Goal: Transaction & Acquisition: Purchase product/service

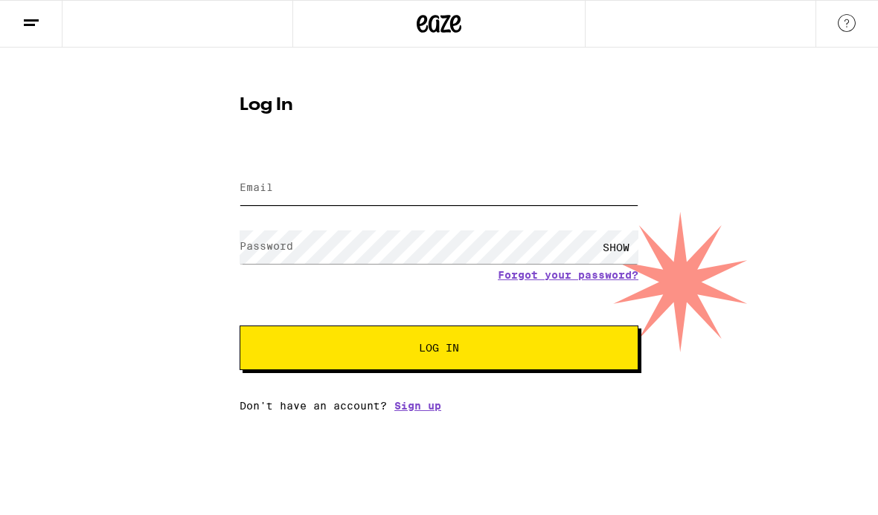
click at [376, 199] on input "Email" at bounding box center [438, 188] width 399 height 33
click at [324, 190] on input "Email" at bounding box center [438, 188] width 399 height 33
type input "[EMAIL_ADDRESS][DOMAIN_NAME]"
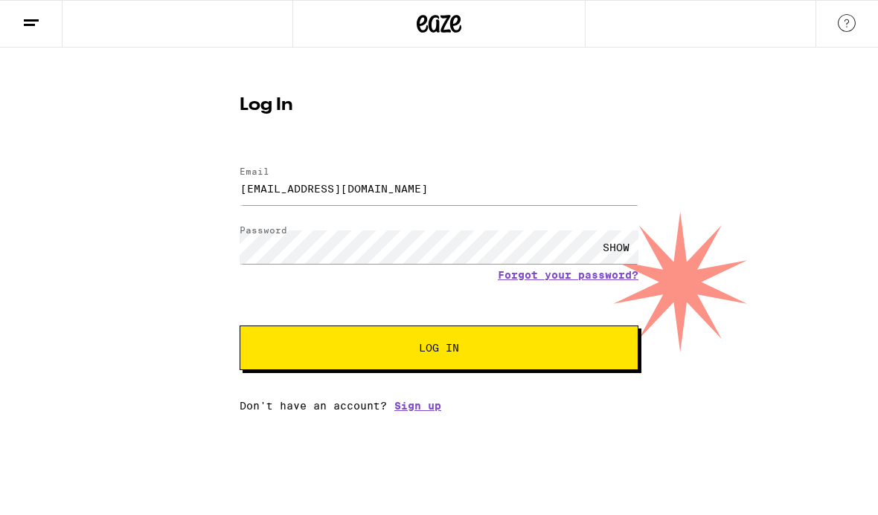
click at [424, 349] on span "Log In" at bounding box center [439, 348] width 40 height 10
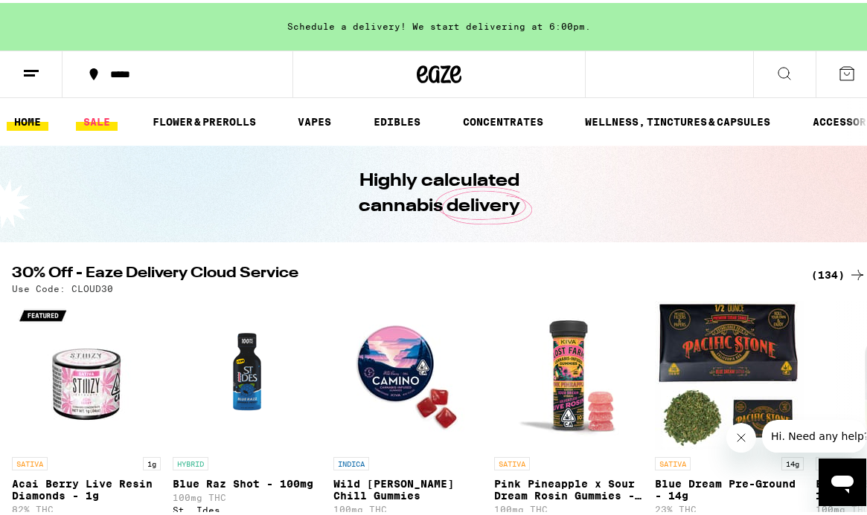
click at [101, 114] on link "SALE" at bounding box center [97, 119] width 42 height 18
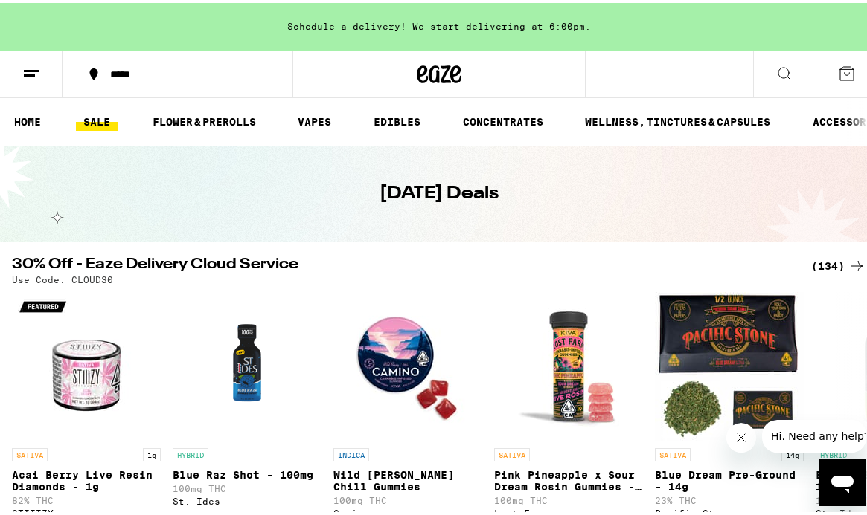
click at [848, 266] on icon at bounding box center [857, 263] width 18 height 18
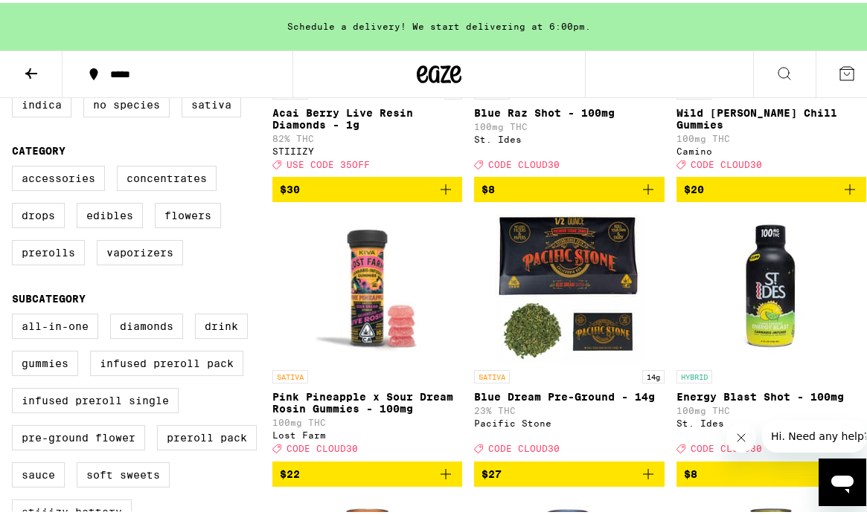
scroll to position [372, 0]
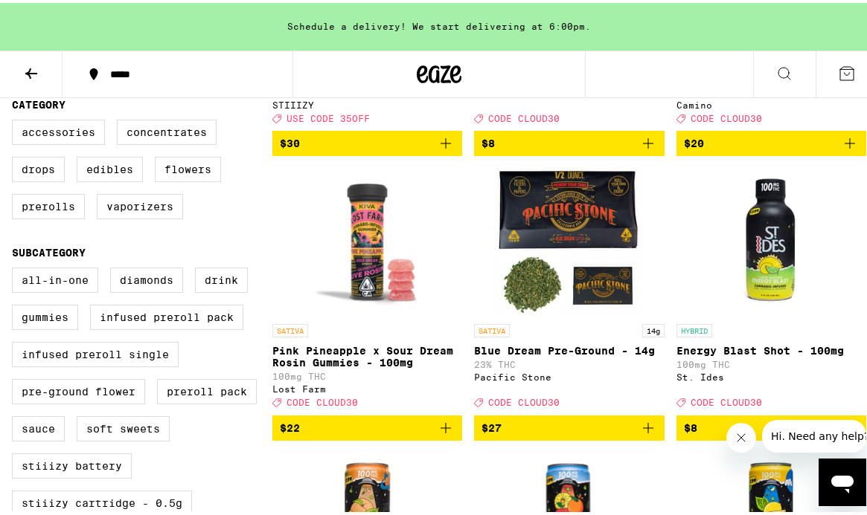
scroll to position [298, 0]
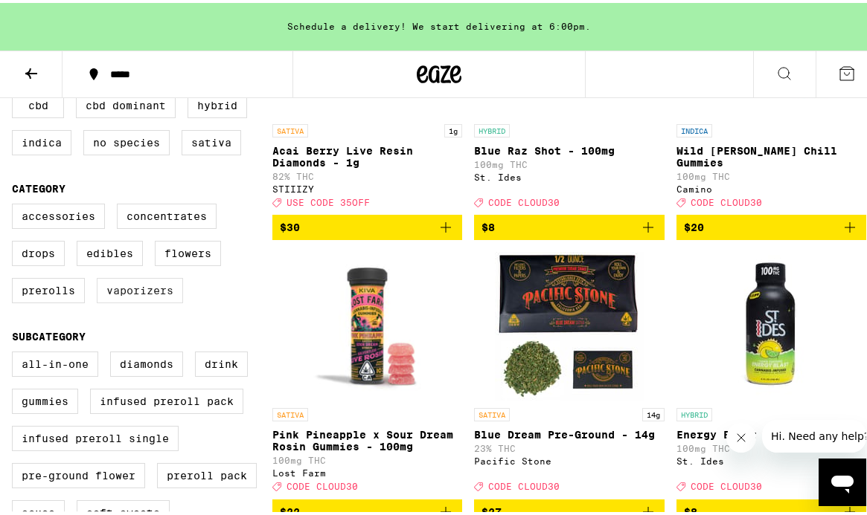
click at [161, 300] on label "Vaporizers" at bounding box center [140, 287] width 86 height 25
click at [16, 204] on input "Vaporizers" at bounding box center [15, 203] width 1 height 1
checkbox input "true"
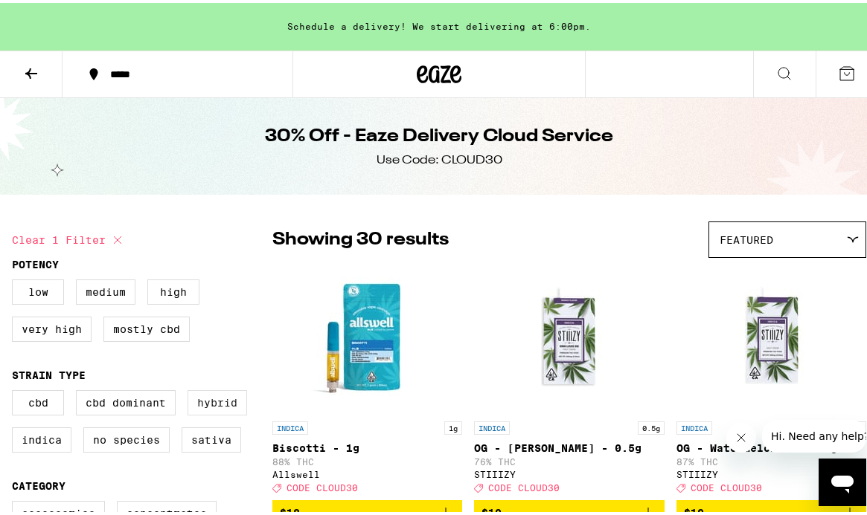
click at [226, 402] on label "Hybrid" at bounding box center [217, 400] width 60 height 25
click at [16, 390] on input "Hybrid" at bounding box center [15, 390] width 1 height 1
checkbox input "true"
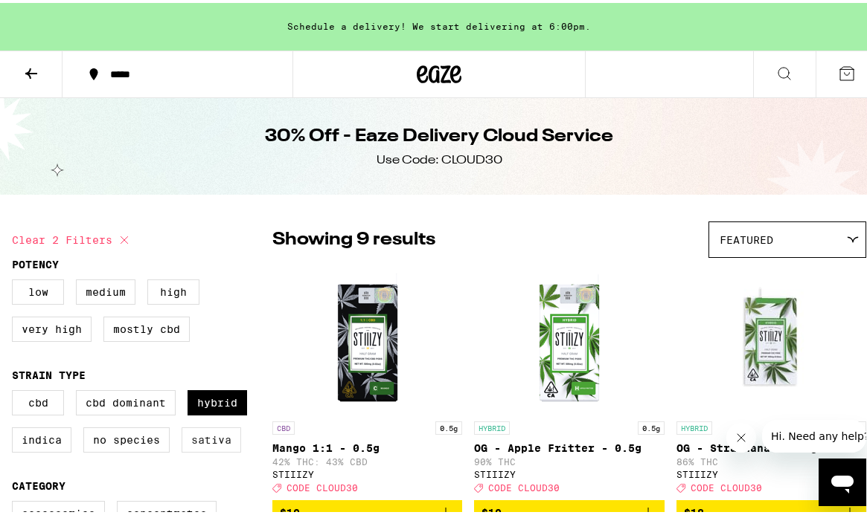
click at [221, 442] on label "Sativa" at bounding box center [211, 437] width 60 height 25
click at [16, 390] on input "Sativa" at bounding box center [15, 390] width 1 height 1
checkbox input "true"
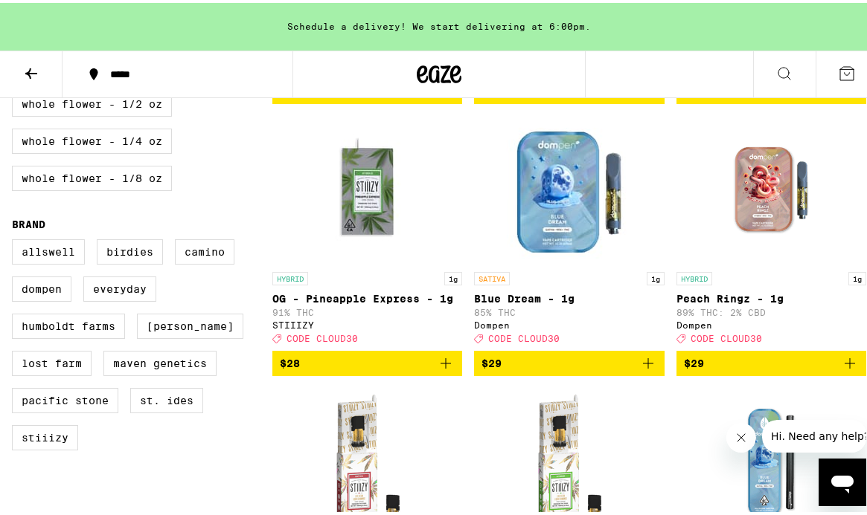
scroll to position [1041, 0]
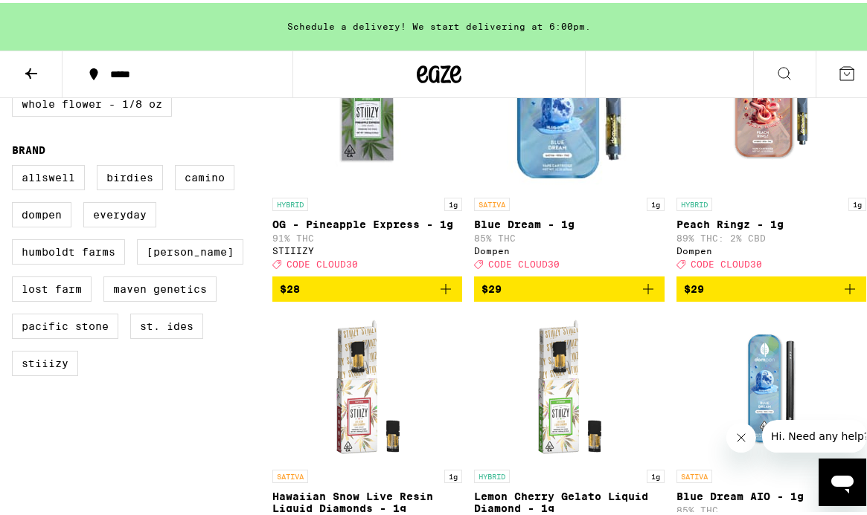
click at [844, 292] on icon "Add to bag" at bounding box center [849, 286] width 10 height 10
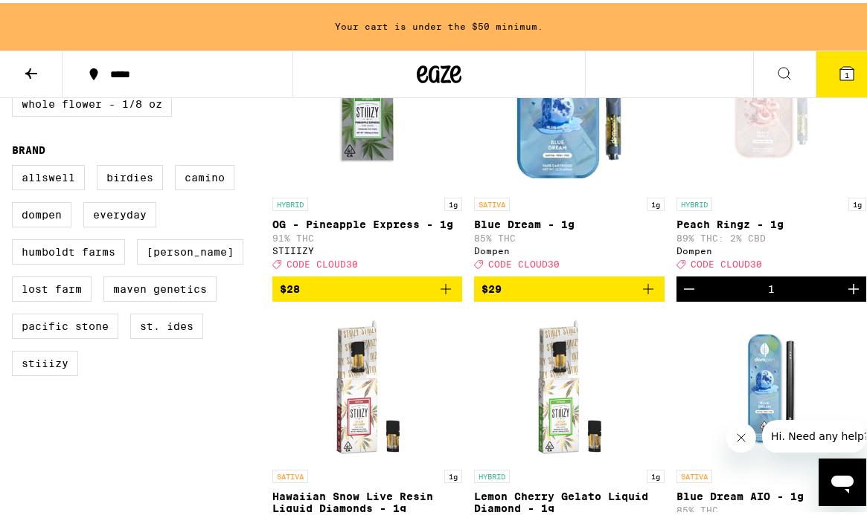
click at [639, 295] on icon "Add to bag" at bounding box center [648, 286] width 18 height 18
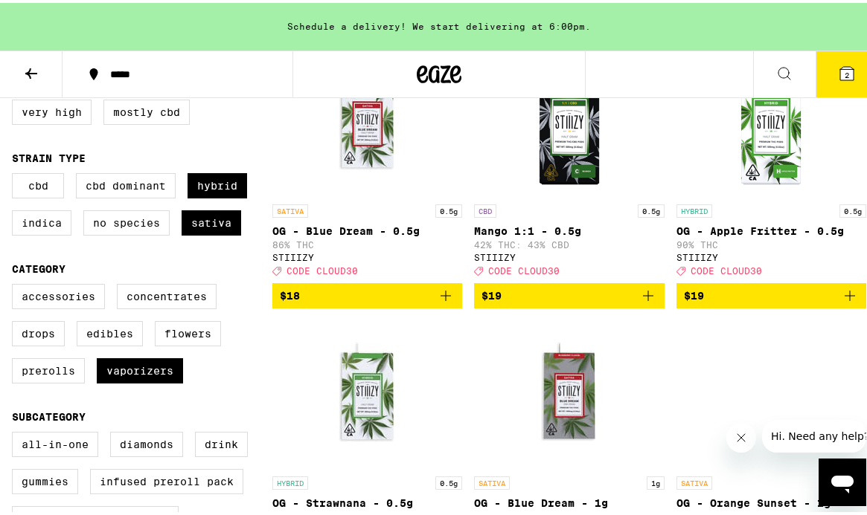
scroll to position [0, 0]
